Goal: Find specific page/section: Locate item on page

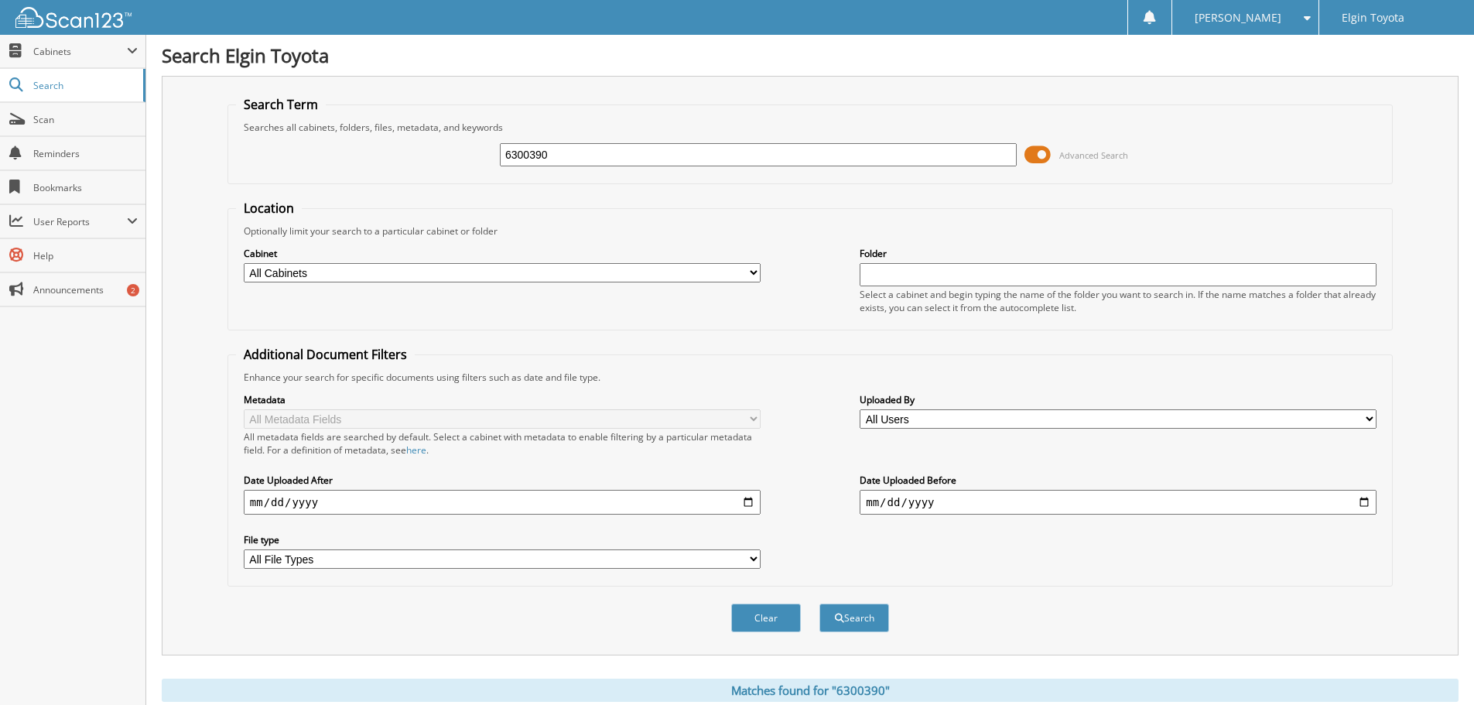
drag, startPoint x: 568, startPoint y: 149, endPoint x: 446, endPoint y: 145, distance: 122.4
click at [446, 145] on div "6300390 Advanced Search" at bounding box center [810, 155] width 1149 height 42
type input "6324453"
click at [820, 604] on button "Search" at bounding box center [855, 618] width 70 height 29
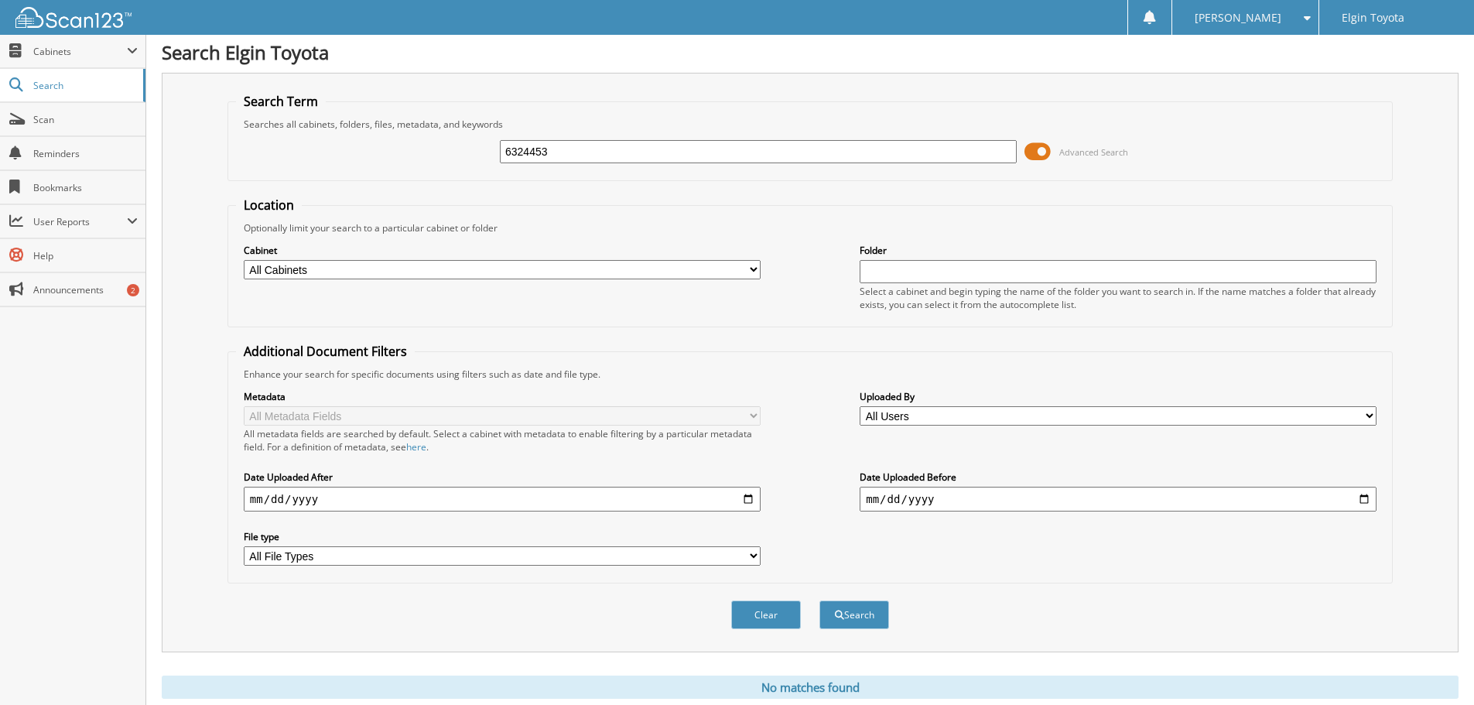
scroll to position [52, 0]
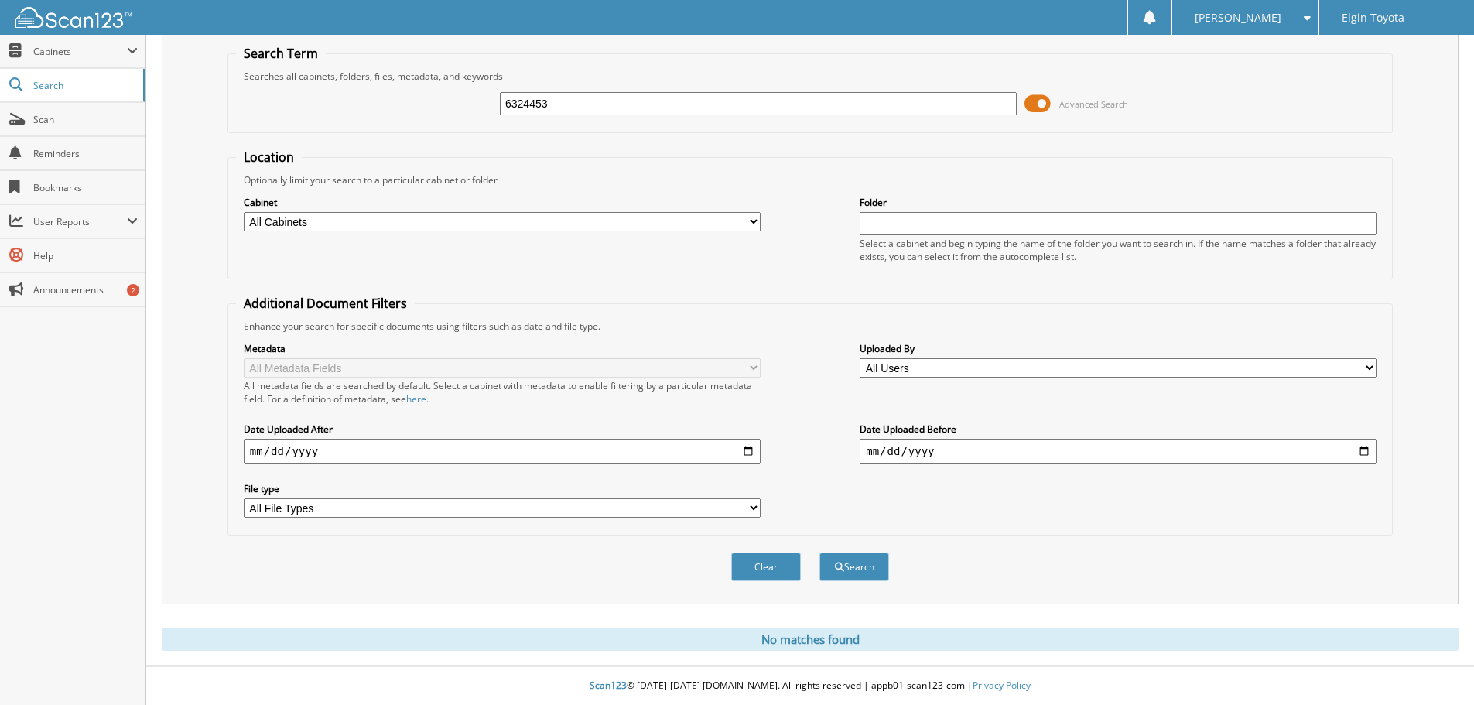
drag, startPoint x: 563, startPoint y: 100, endPoint x: 414, endPoint y: 84, distance: 150.2
click at [414, 84] on div "6324453 Advanced Search" at bounding box center [810, 104] width 1149 height 42
paste input "6304849"
type input "6304849"
click at [820, 553] on button "Search" at bounding box center [855, 567] width 70 height 29
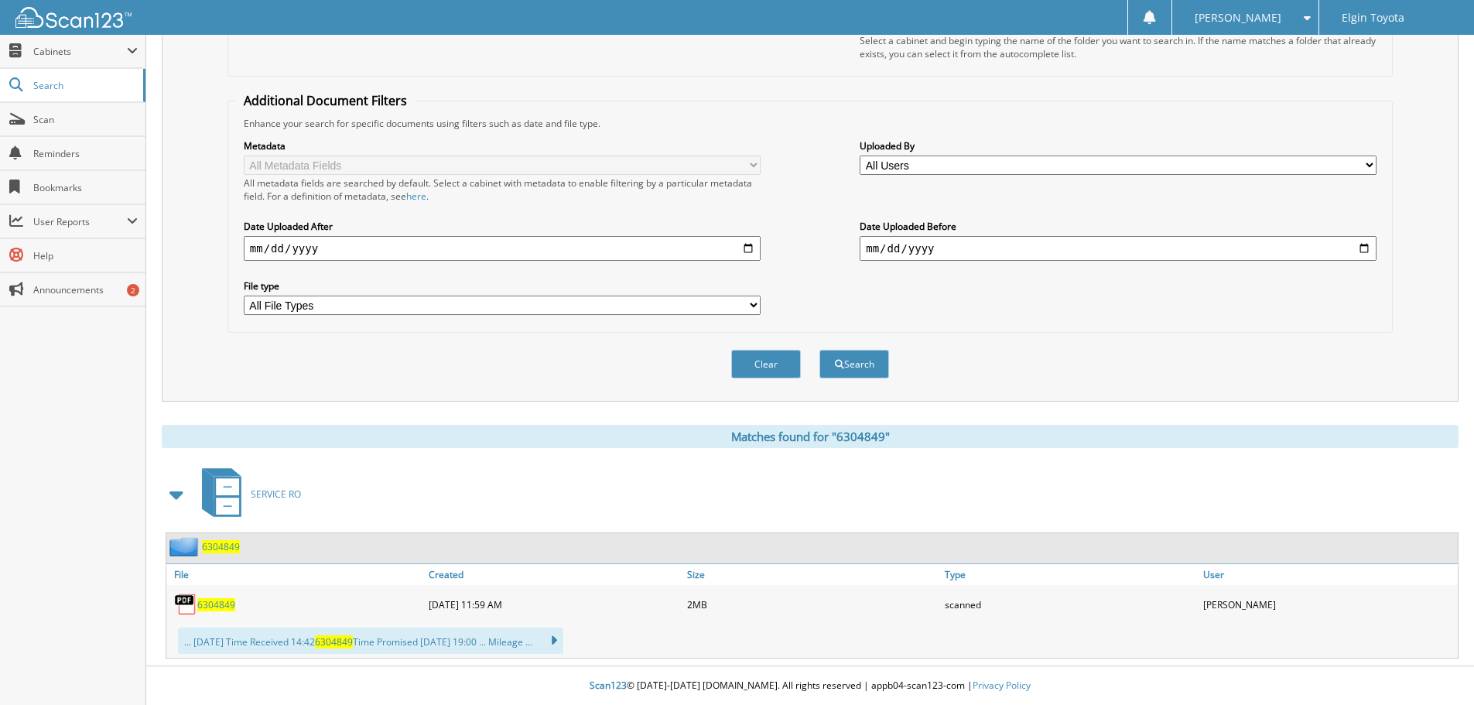
scroll to position [255, 0]
click at [226, 607] on span "6304849" at bounding box center [216, 604] width 38 height 13
